Goal: Information Seeking & Learning: Find specific fact

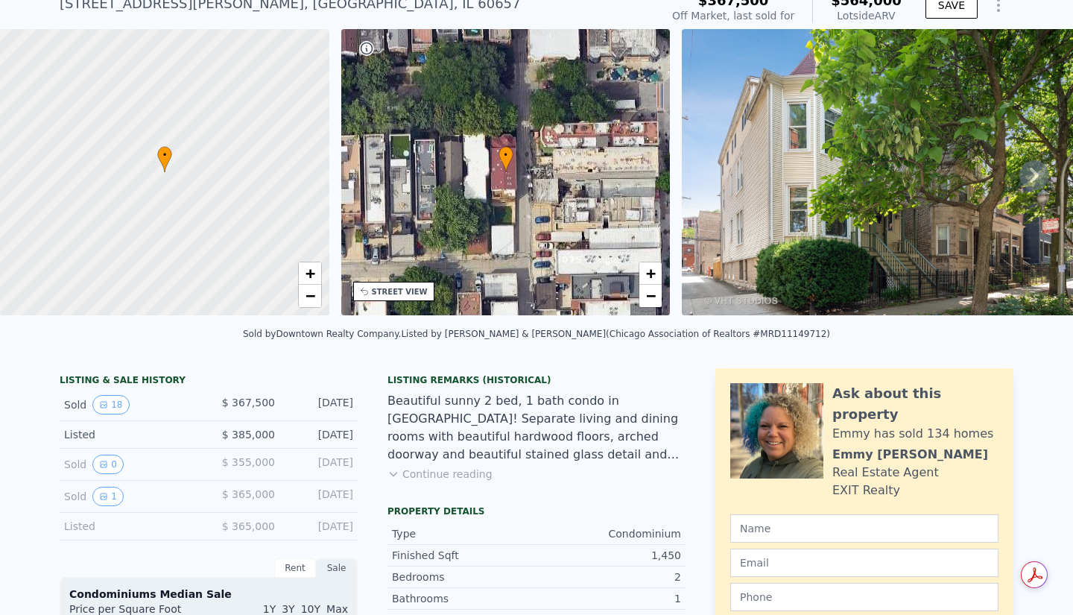
scroll to position [66, 0]
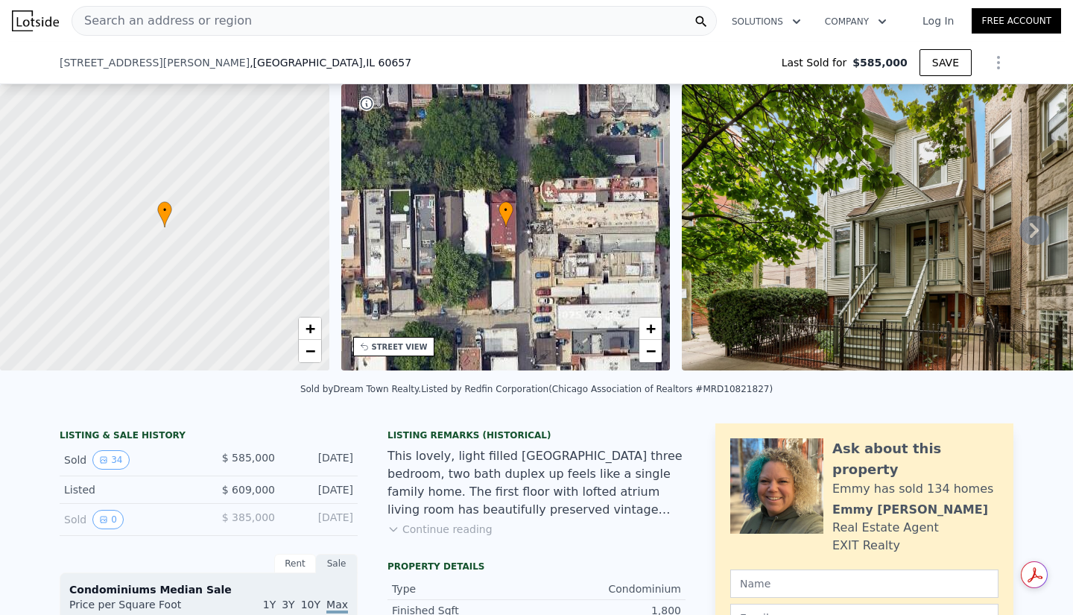
scroll to position [150, 0]
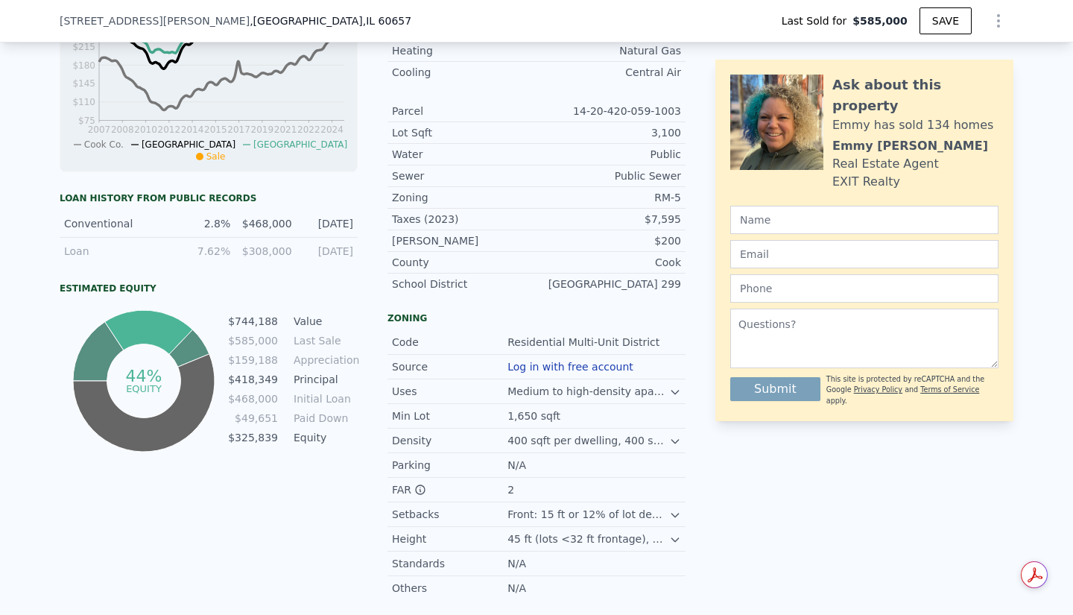
type input "$ 848,000"
type input "$ 163,291"
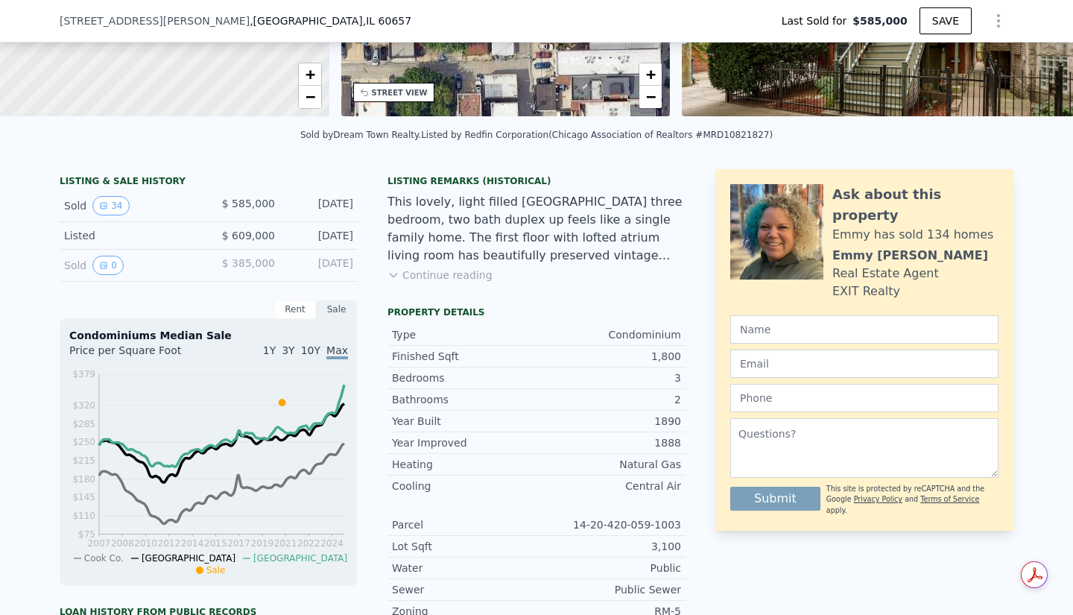
scroll to position [253, 0]
click at [285, 320] on div "Rent" at bounding box center [295, 309] width 42 height 19
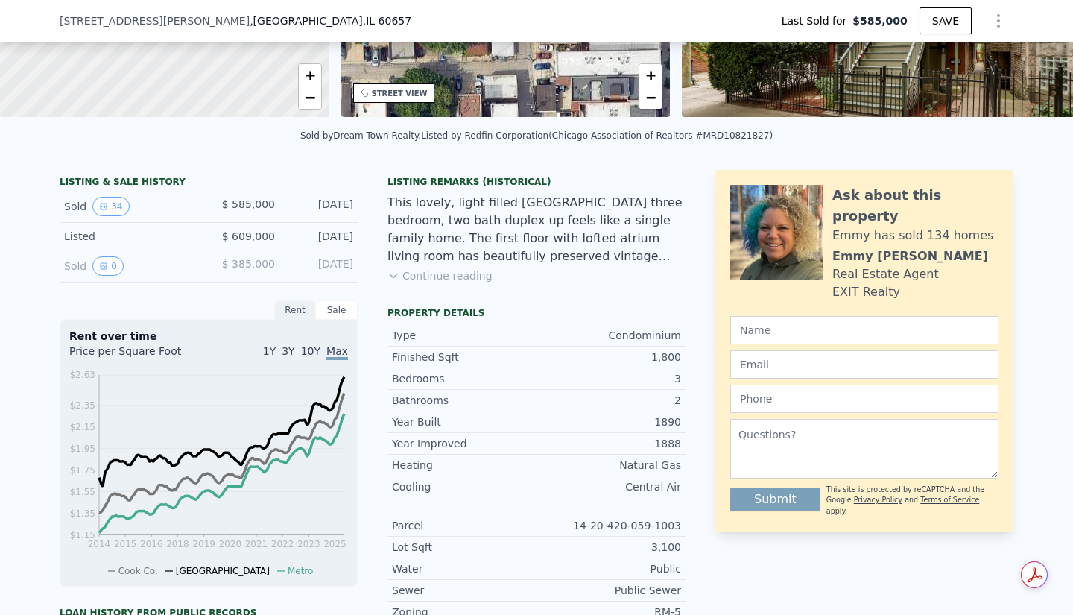
click at [321, 320] on div "Sale" at bounding box center [337, 309] width 42 height 19
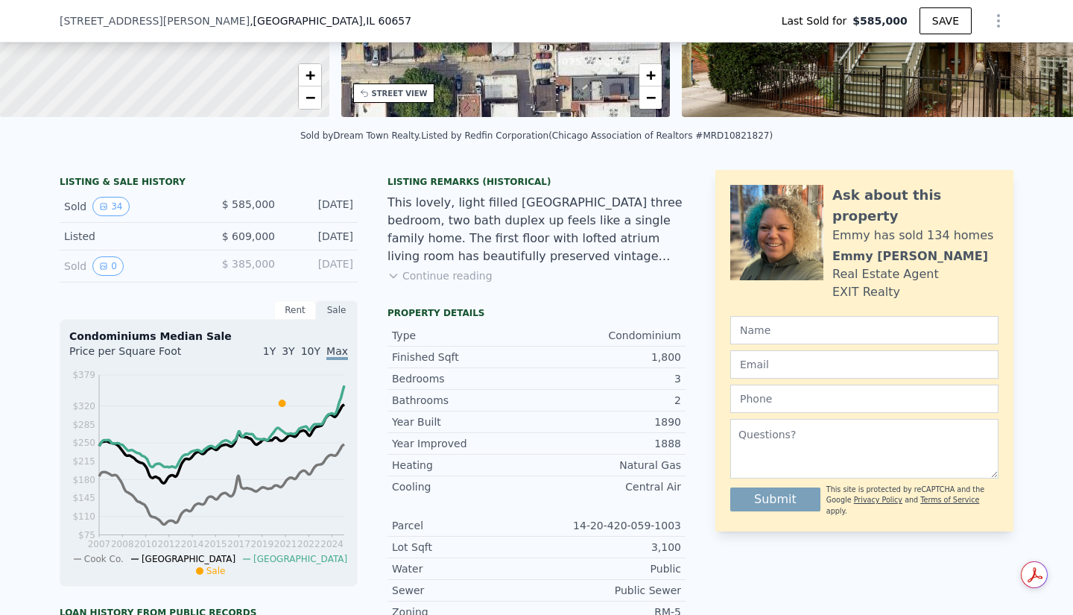
click at [449, 283] on button "Continue reading" at bounding box center [439, 275] width 105 height 15
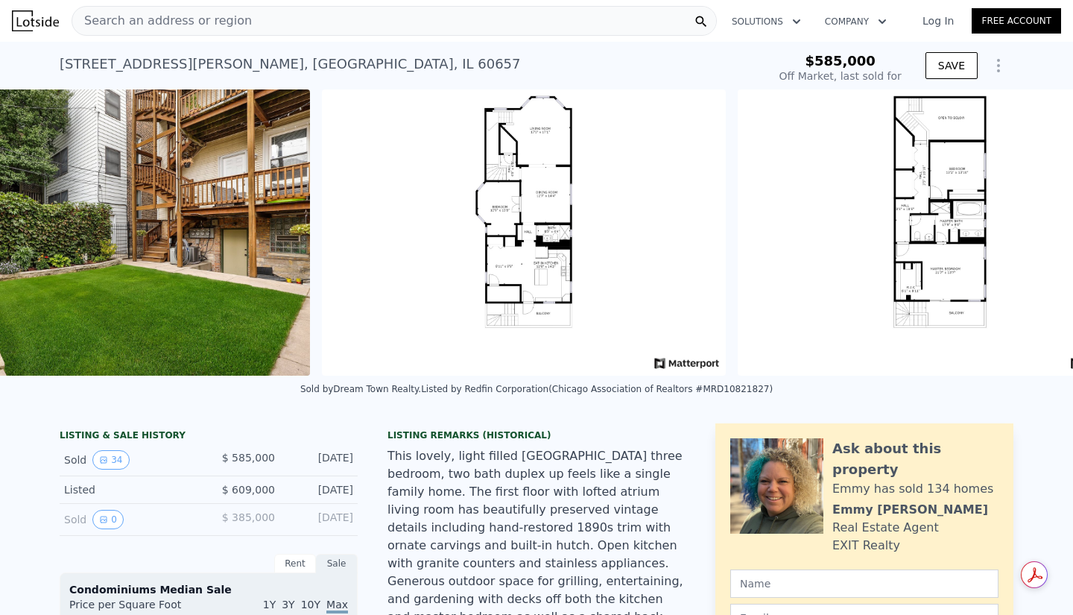
scroll to position [0, 14561]
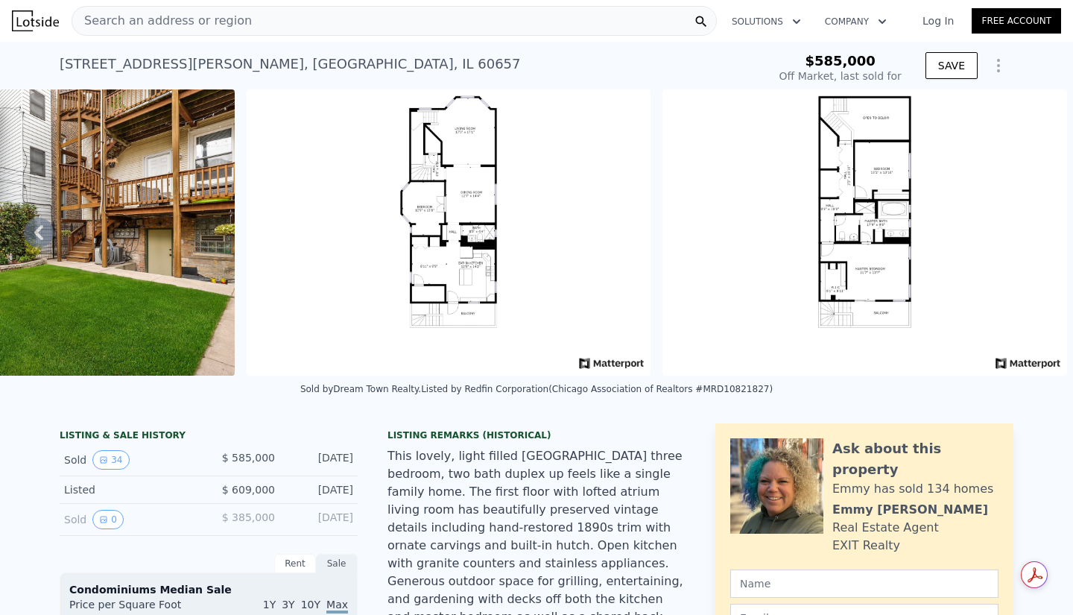
click at [553, 407] on div "Sold by Dream Town Realty . Listed by Redfin Corporation (Chicago Association o…" at bounding box center [536, 394] width 1073 height 36
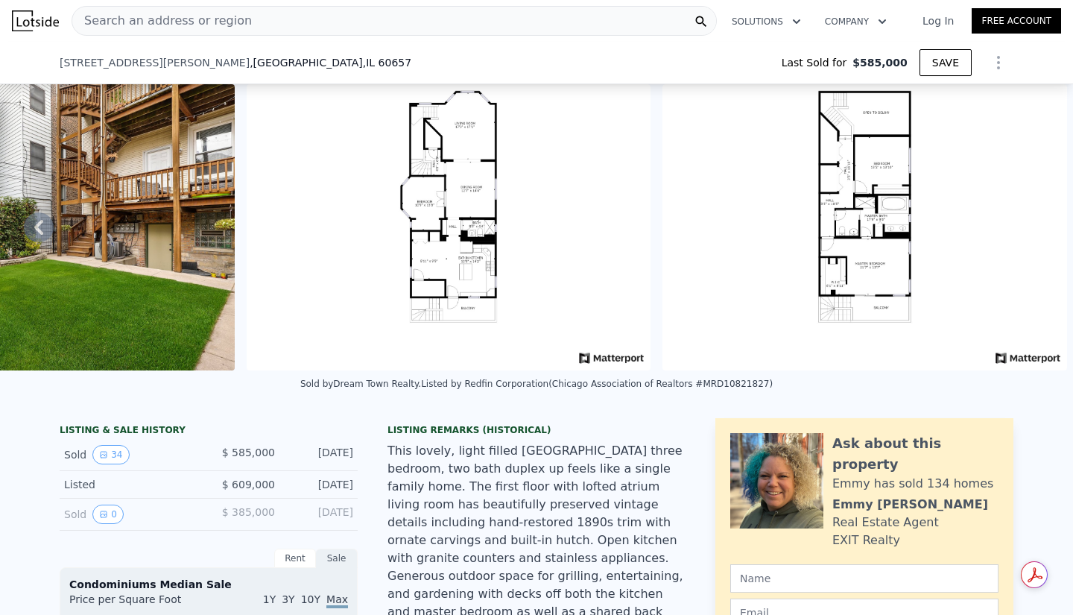
scroll to position [110, 0]
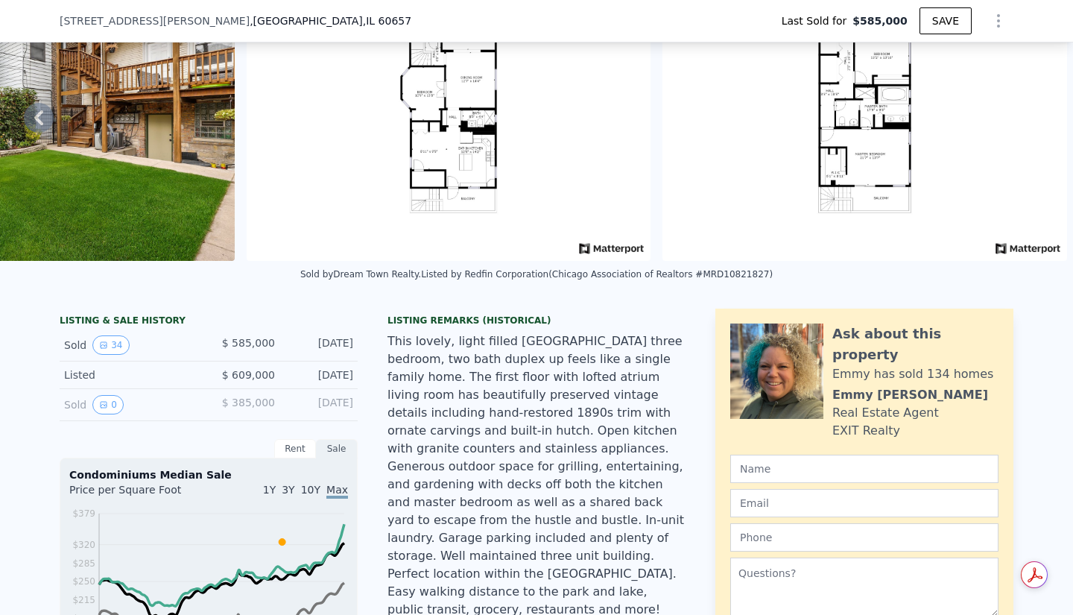
click at [109, 355] on button "34" at bounding box center [110, 344] width 37 height 19
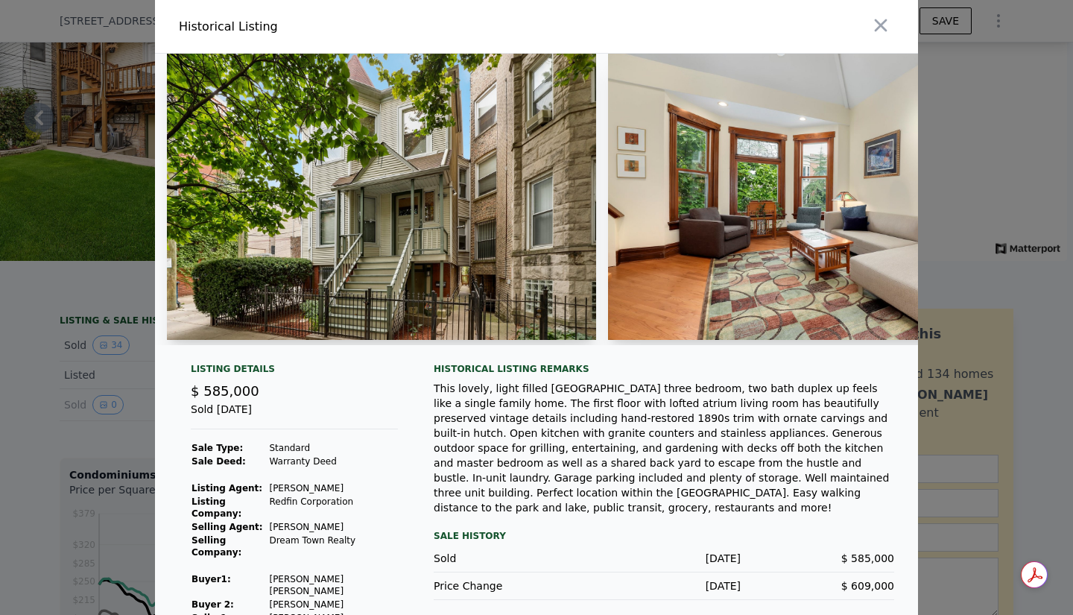
click at [129, 381] on div at bounding box center [536, 307] width 1073 height 615
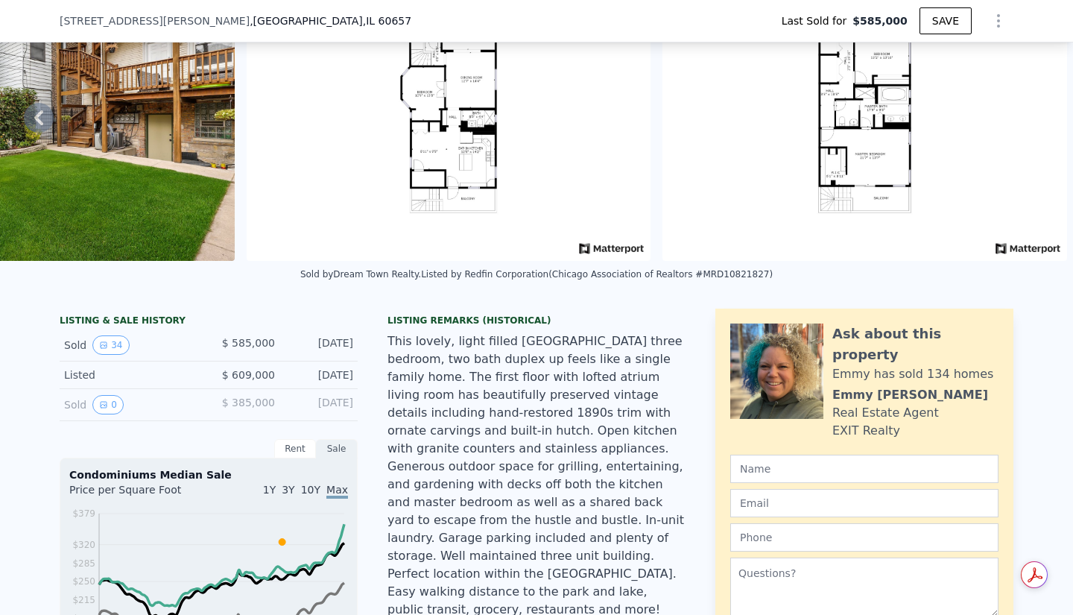
click at [106, 414] on button "0" at bounding box center [107, 404] width 31 height 19
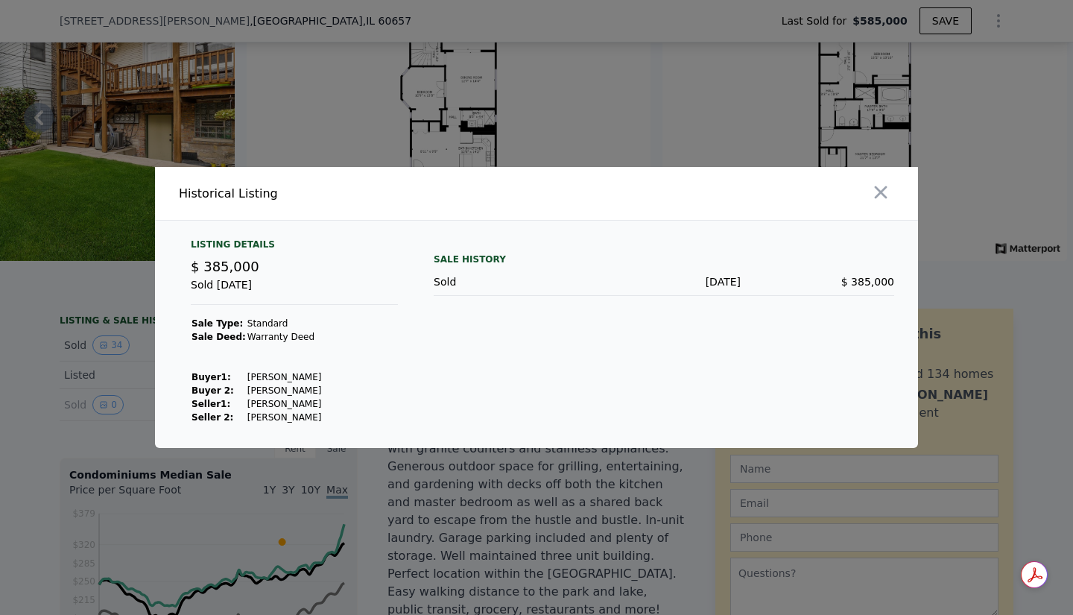
click at [882, 182] on icon "button" at bounding box center [880, 192] width 21 height 21
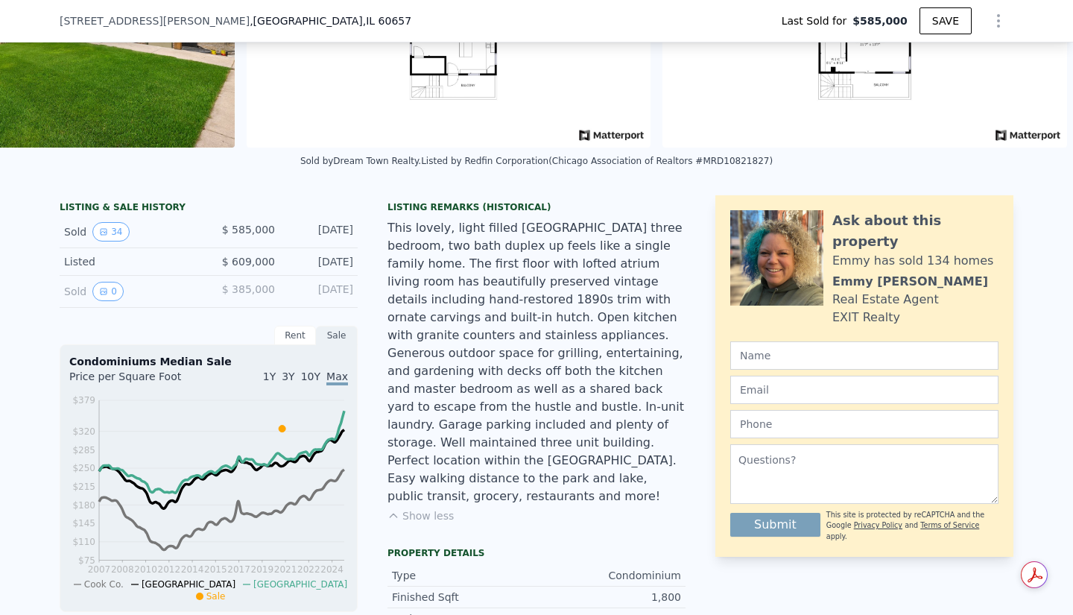
scroll to position [224, 0]
click at [277, 344] on div "Rent" at bounding box center [295, 334] width 42 height 19
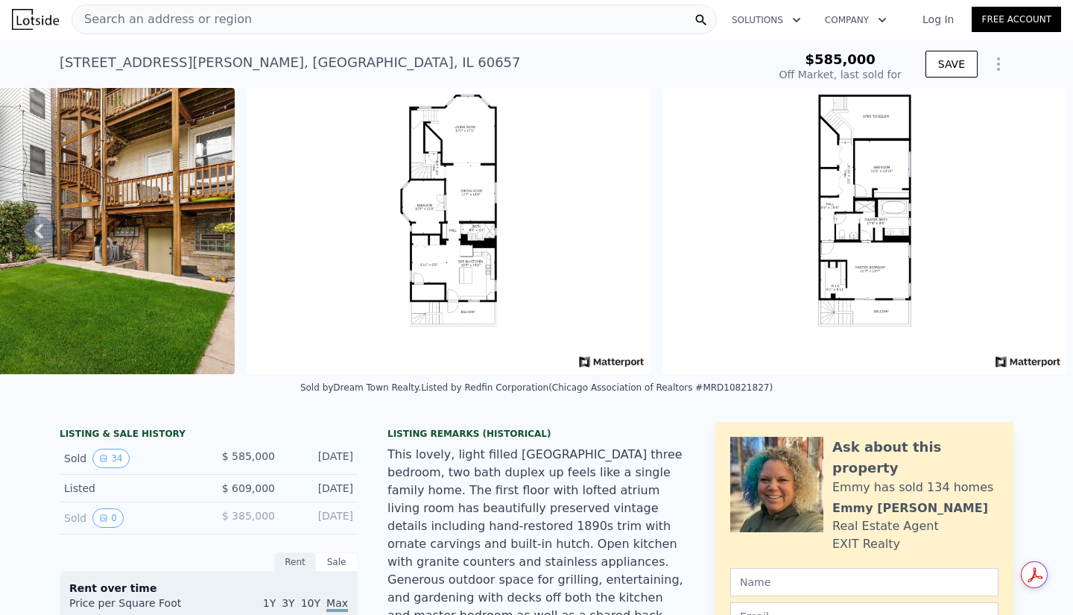
scroll to position [0, 0]
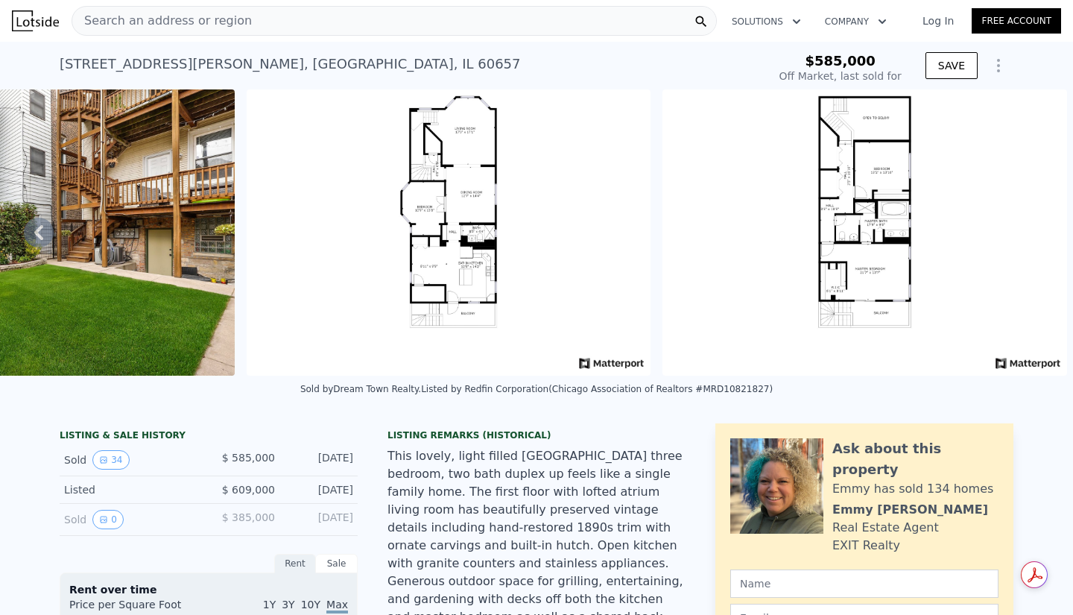
click at [102, 529] on button "0" at bounding box center [107, 519] width 31 height 19
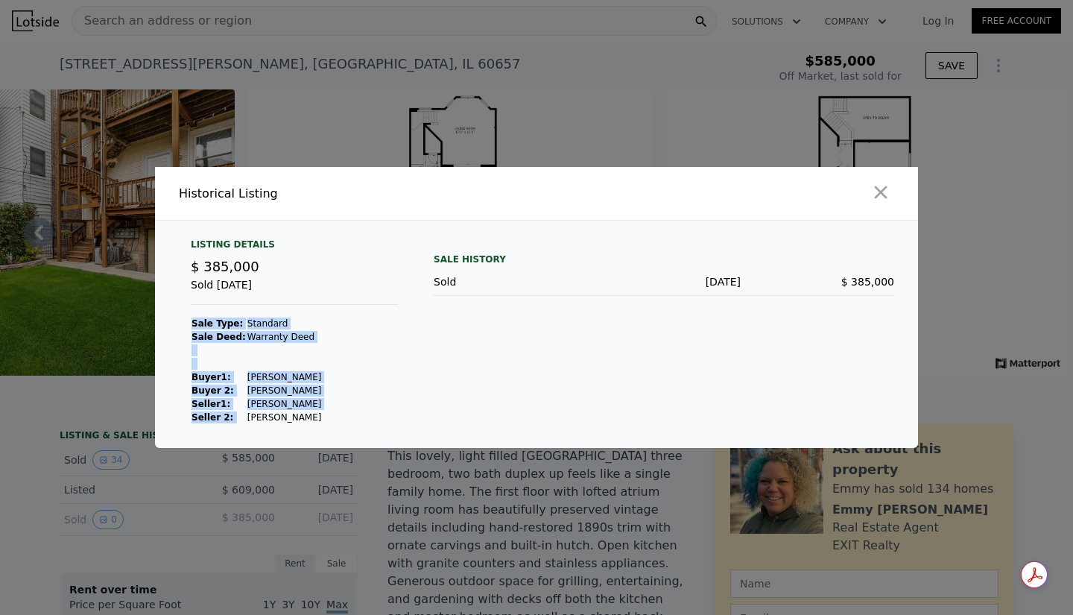
drag, startPoint x: 310, startPoint y: 417, endPoint x: 241, endPoint y: 418, distance: 69.3
click at [241, 418] on div "Listing Details $ 385,000 Sold [DATE] Sale Type: Standard Sale Deed: Warranty D…" at bounding box center [294, 331] width 231 height 186
copy tbody "Sale Type: Standard Sale Deed: Warranty Deed Buyer 1 : [PERSON_NAME] 2: [PERSON…"
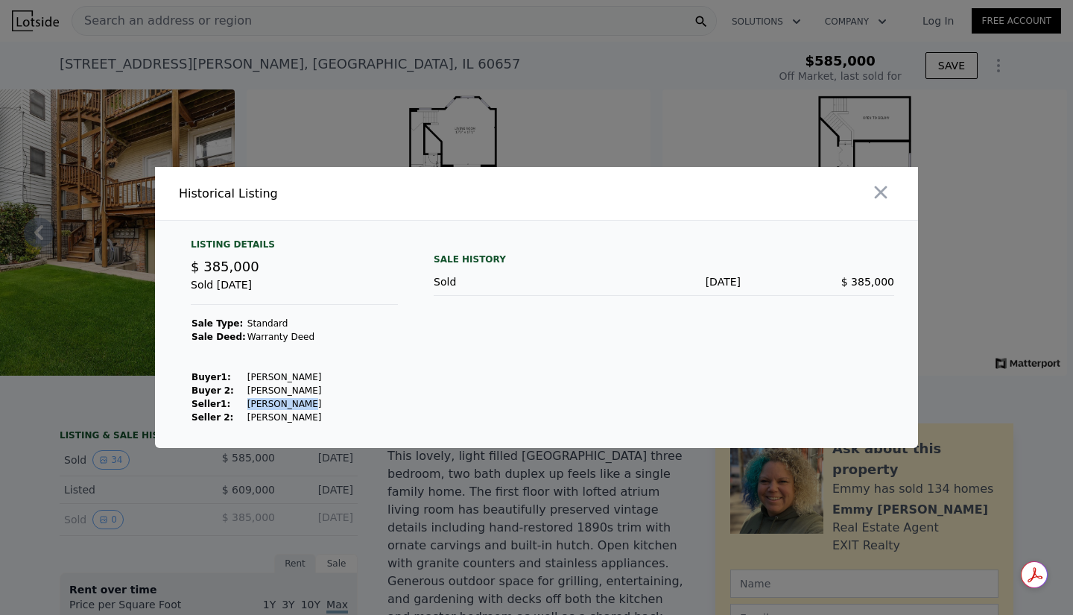
drag, startPoint x: 292, startPoint y: 400, endPoint x: 238, endPoint y: 406, distance: 54.7
click at [247, 406] on td "[PERSON_NAME]" at bounding box center [285, 403] width 76 height 13
copy td "[PERSON_NAME]"
